Goal: Task Accomplishment & Management: Complete application form

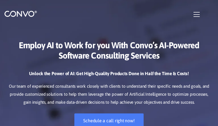
checkbox input"] "false"
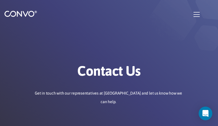
type input "CgbNFhrsIoHaZet"
type input "ovipagufa887@gmail.com"
type input "zzuVKRmOvgRAHP"
type input "rqofXMvmAvSgbV"
type input "YlyIWqExnUAzUza"
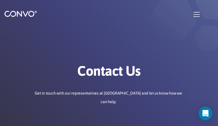
type input "nWqoNqsYf"
type input "ovipagufa887@gmail.com"
type input "AmRGjrSrcpddzI"
type input "oeNWjRwwLlVGNBL"
checkbox input"] "false"
